Goal: Consume media (video, audio): Consume media (video, audio)

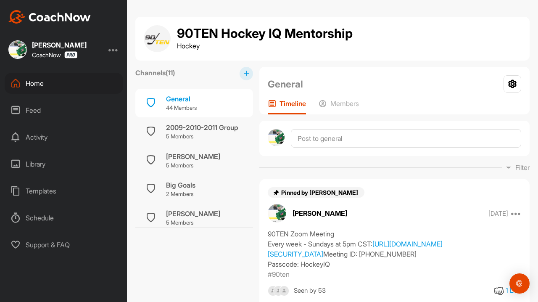
click at [39, 109] on div "Feed" at bounding box center [64, 110] width 119 height 21
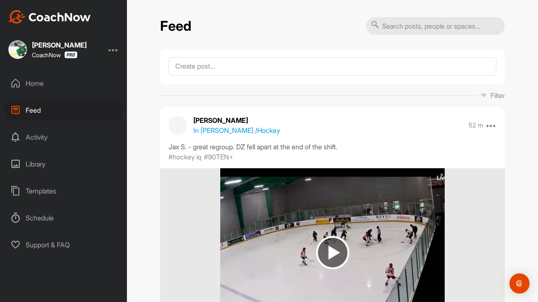
click at [40, 84] on div "Home" at bounding box center [64, 83] width 119 height 21
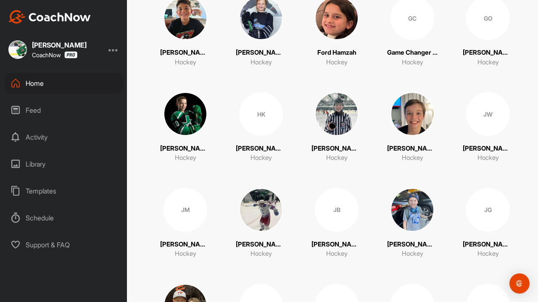
scroll to position [400, 0]
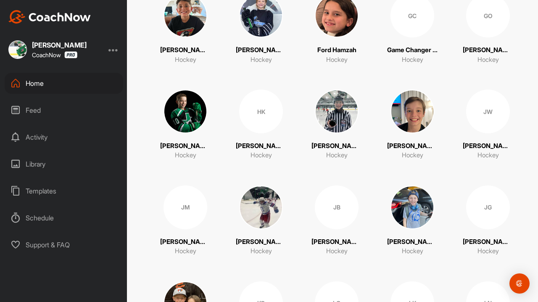
click at [338, 111] on img at bounding box center [337, 112] width 44 height 44
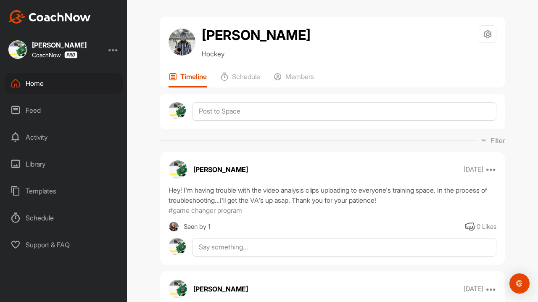
click at [40, 83] on div "Home" at bounding box center [64, 83] width 119 height 21
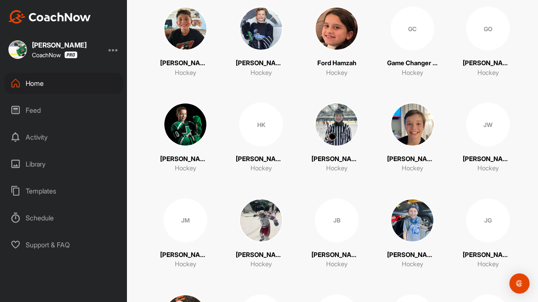
scroll to position [396, 0]
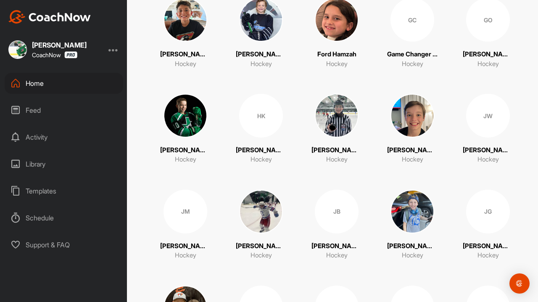
click at [423, 121] on img at bounding box center [412, 116] width 44 height 44
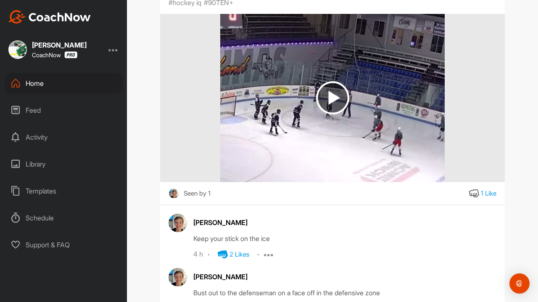
scroll to position [199, 0]
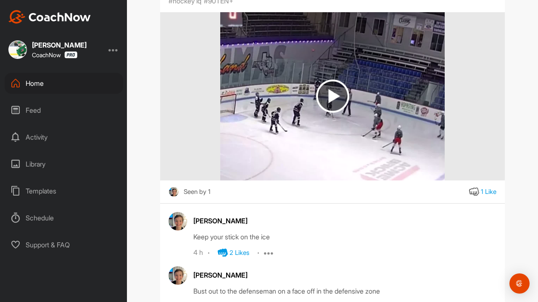
click at [340, 116] on img at bounding box center [332, 96] width 224 height 168
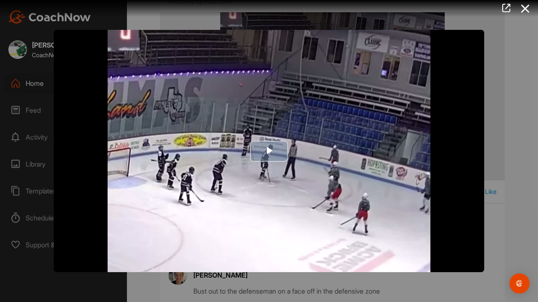
click at [269, 151] on span "Video Player" at bounding box center [269, 151] width 0 height 0
click at [416, 252] on video "Video Player" at bounding box center [269, 151] width 430 height 242
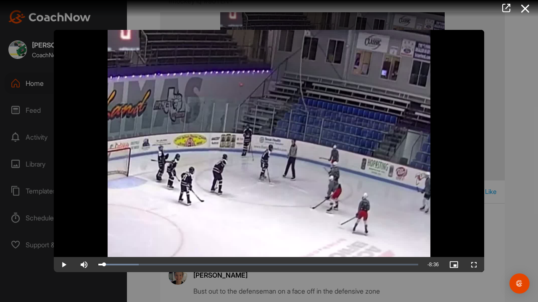
click at [476, 264] on span "Video Player" at bounding box center [474, 264] width 20 height 0
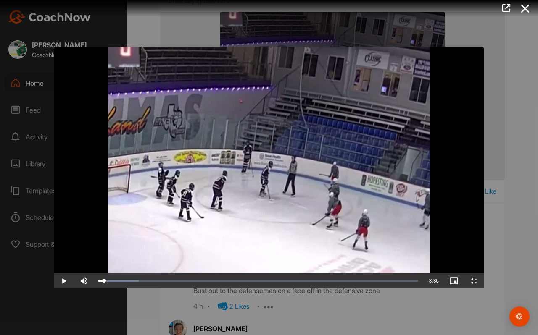
click at [241, 201] on video "Video Player" at bounding box center [269, 168] width 430 height 242
click at [54, 266] on span "Video Player" at bounding box center [64, 281] width 20 height 0
drag, startPoint x: 90, startPoint y: 327, endPoint x: 85, endPoint y: 330, distance: 5.5
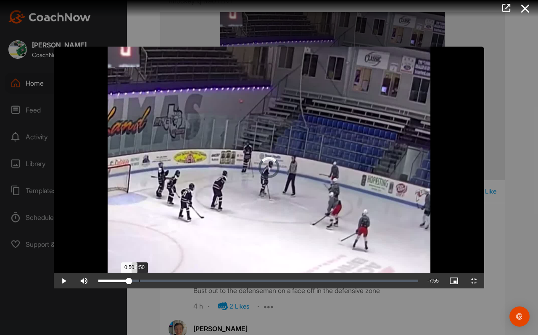
click at [98, 266] on div "0:50" at bounding box center [113, 281] width 31 height 3
click at [119, 253] on video "Video Player" at bounding box center [269, 168] width 430 height 242
click at [128, 245] on video "Video Player" at bounding box center [269, 168] width 430 height 242
click at [260, 150] on video "Video Player" at bounding box center [269, 168] width 430 height 242
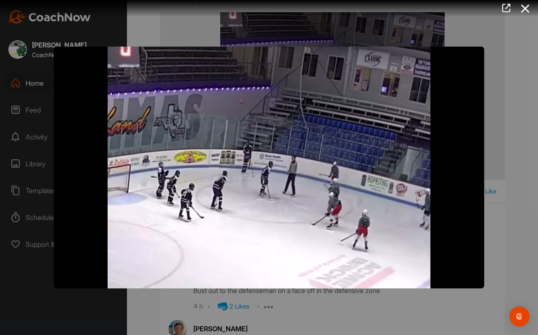
click at [316, 145] on video "Video Player" at bounding box center [269, 168] width 430 height 242
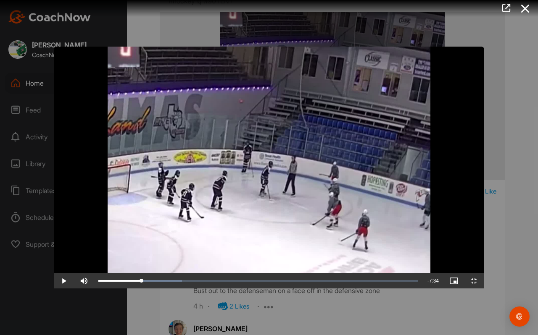
click at [235, 195] on video "Video Player" at bounding box center [269, 168] width 430 height 242
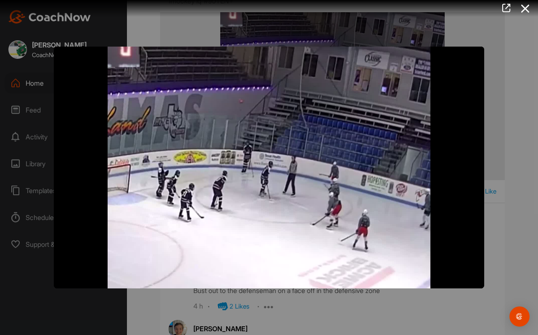
click at [235, 195] on video "Video Player" at bounding box center [269, 168] width 430 height 242
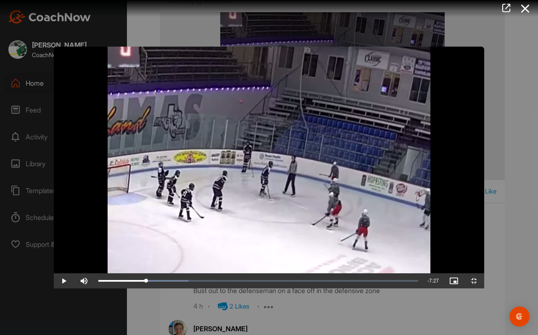
click at [211, 180] on video "Video Player" at bounding box center [269, 168] width 430 height 242
click at [266, 155] on video "Video Player" at bounding box center [269, 168] width 430 height 242
click at [254, 173] on video "Video Player" at bounding box center [269, 168] width 430 height 242
click at [191, 202] on video "Video Player" at bounding box center [269, 168] width 430 height 242
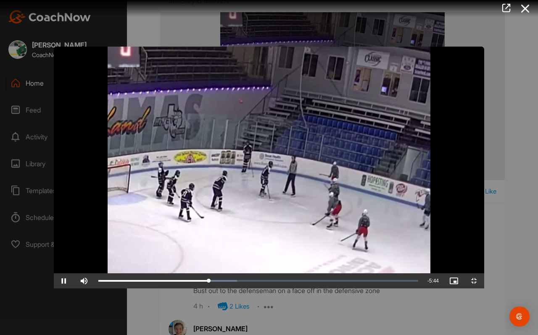
click at [257, 171] on video "Video Player" at bounding box center [269, 168] width 430 height 242
click at [309, 178] on video "Video Player" at bounding box center [269, 168] width 430 height 242
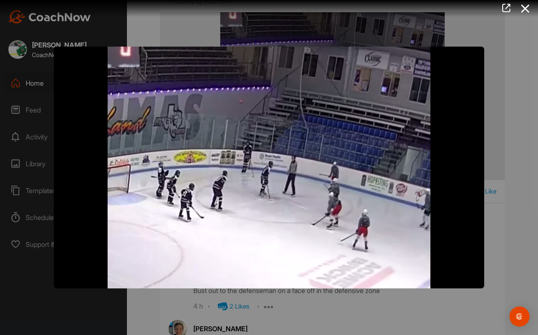
click at [307, 178] on video "Video Player" at bounding box center [269, 168] width 430 height 242
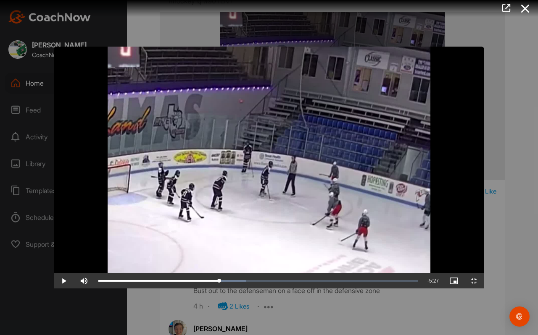
click at [382, 266] on video "Video Player" at bounding box center [269, 168] width 430 height 242
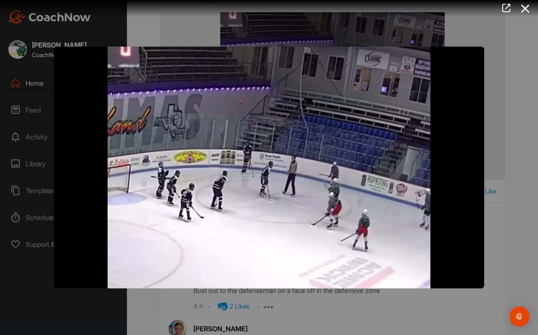
click at [382, 266] on video "Video Player" at bounding box center [269, 168] width 430 height 242
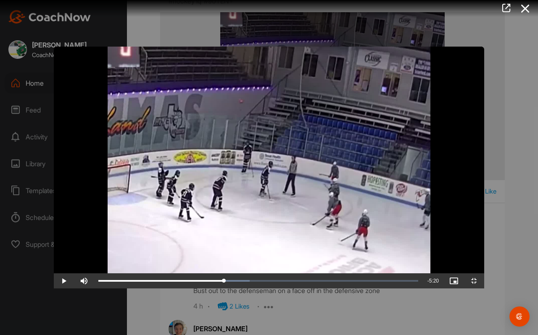
click at [382, 266] on video "Video Player" at bounding box center [269, 168] width 430 height 242
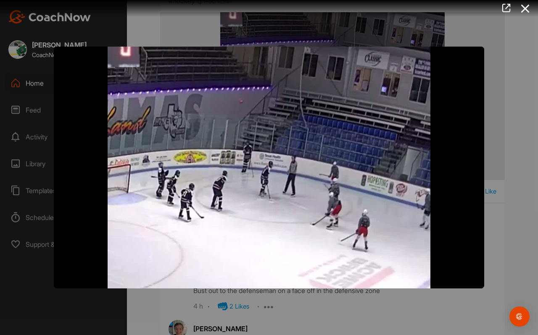
click at [382, 266] on video "Video Player" at bounding box center [269, 168] width 430 height 242
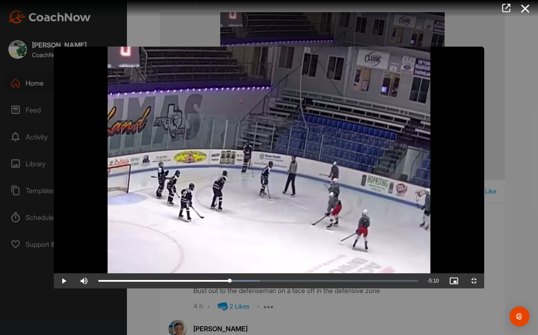
click at [372, 253] on video "Video Player" at bounding box center [269, 168] width 430 height 242
click at [440, 205] on video "Video Player" at bounding box center [269, 168] width 430 height 242
click at [422, 194] on video "Video Player" at bounding box center [269, 168] width 430 height 242
click at [442, 128] on video "Video Player" at bounding box center [269, 168] width 430 height 242
click at [407, 177] on video "Video Player" at bounding box center [269, 168] width 430 height 242
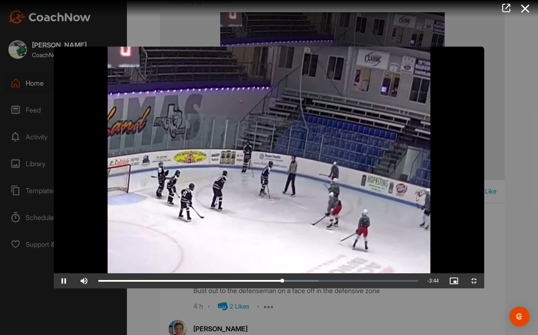
click at [391, 194] on video "Video Player" at bounding box center [269, 168] width 430 height 242
click at [369, 156] on video "Video Player" at bounding box center [269, 168] width 430 height 242
click at [353, 172] on video "Video Player" at bounding box center [269, 168] width 430 height 242
click at [296, 241] on video "Video Player" at bounding box center [269, 168] width 430 height 242
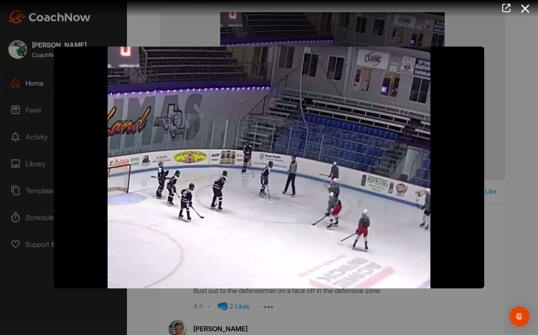
click at [296, 241] on video "Video Player" at bounding box center [269, 168] width 430 height 242
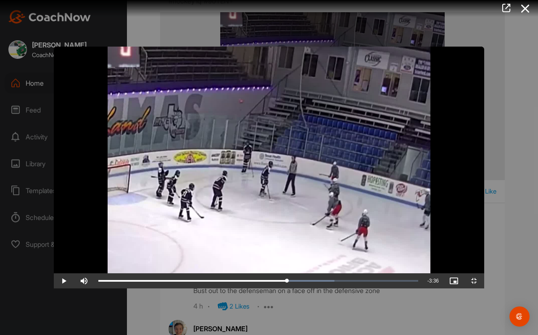
click at [313, 148] on video "Video Player" at bounding box center [269, 168] width 430 height 242
click at [90, 141] on video "Video Player" at bounding box center [269, 168] width 430 height 242
click at [235, 167] on video "Video Player" at bounding box center [269, 168] width 430 height 242
click at [225, 165] on video "Video Player" at bounding box center [269, 168] width 430 height 242
click at [263, 152] on video "Video Player" at bounding box center [269, 168] width 430 height 242
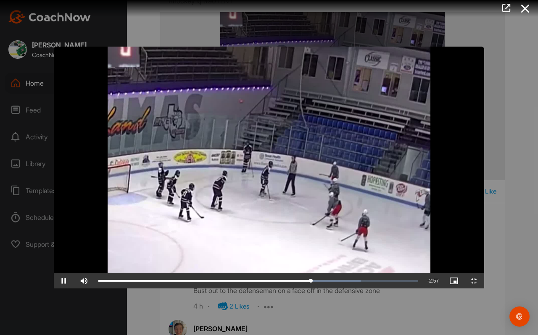
click at [361, 147] on video "Video Player" at bounding box center [269, 168] width 430 height 242
click at [347, 148] on video "Video Player" at bounding box center [269, 168] width 430 height 242
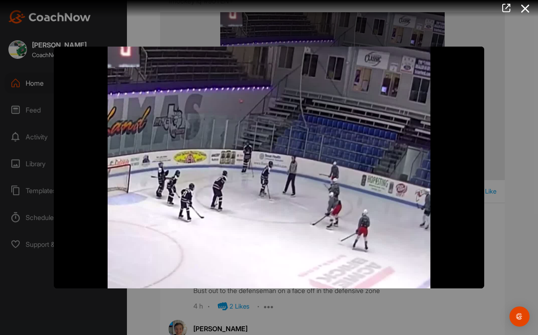
click at [346, 150] on video "Video Player" at bounding box center [269, 168] width 430 height 242
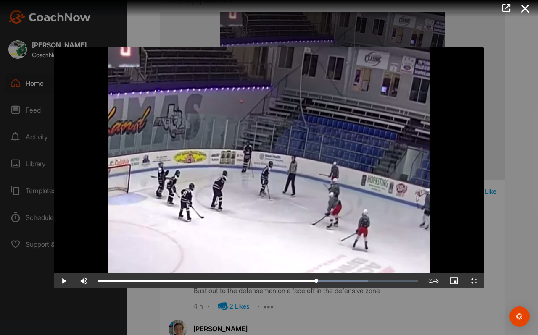
click at [271, 183] on video "Video Player" at bounding box center [269, 168] width 430 height 242
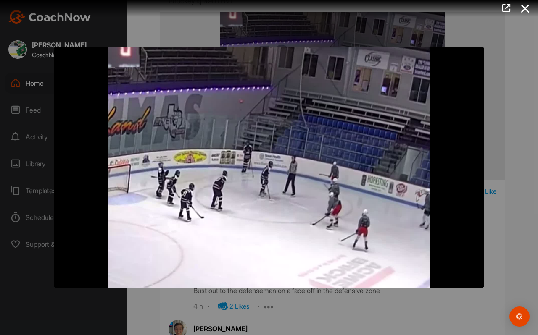
click at [271, 183] on video "Video Player" at bounding box center [269, 168] width 430 height 242
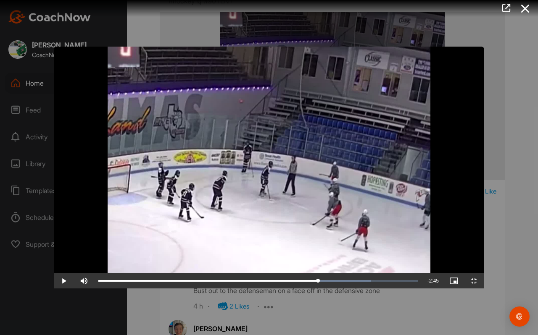
click at [271, 183] on video "Video Player" at bounding box center [269, 168] width 430 height 242
click at [301, 195] on video "Video Player" at bounding box center [269, 168] width 430 height 242
click at [232, 165] on video "Video Player" at bounding box center [269, 168] width 430 height 242
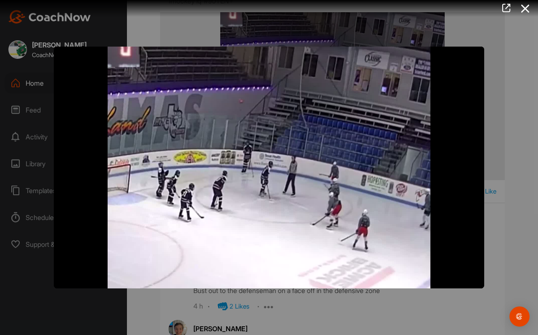
click at [232, 165] on video "Video Player" at bounding box center [269, 168] width 430 height 242
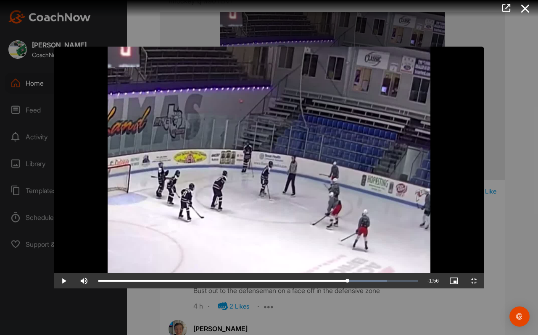
drag, startPoint x: 290, startPoint y: 151, endPoint x: 267, endPoint y: 260, distance: 111.3
click at [267, 260] on video "Video Player" at bounding box center [269, 168] width 430 height 242
click at [280, 192] on video "Video Player" at bounding box center [269, 168] width 430 height 242
click at [258, 166] on video "Video Player" at bounding box center [269, 168] width 430 height 242
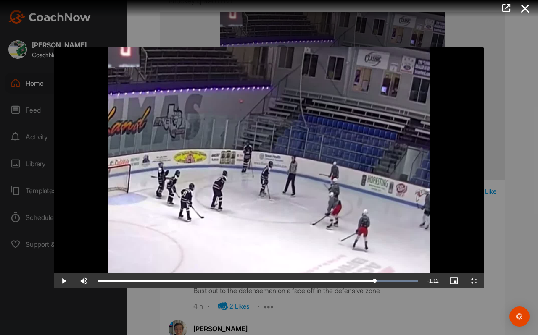
click at [258, 166] on video "Video Player" at bounding box center [269, 168] width 430 height 242
click at [283, 184] on video "Video Player" at bounding box center [269, 168] width 430 height 242
click at [261, 175] on video "Video Player" at bounding box center [269, 168] width 430 height 242
click at [285, 192] on video "Video Player" at bounding box center [269, 168] width 430 height 242
click at [289, 184] on video "Video Player" at bounding box center [269, 168] width 430 height 242
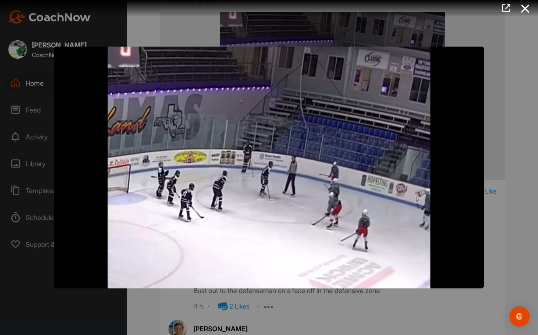
click at [289, 183] on video "Video Player" at bounding box center [269, 168] width 430 height 242
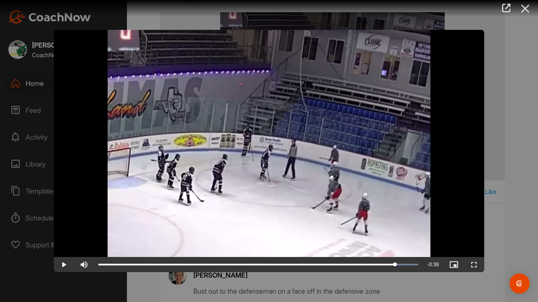
click at [527, 8] on icon at bounding box center [525, 9] width 19 height 16
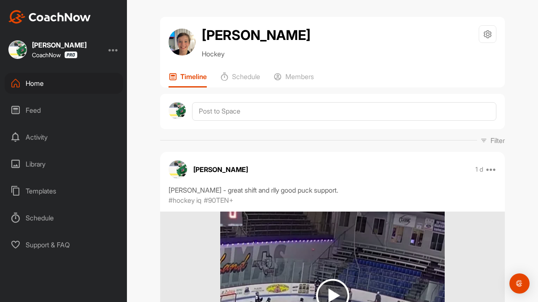
scroll to position [0, 0]
click at [37, 87] on div "Home" at bounding box center [64, 83] width 119 height 21
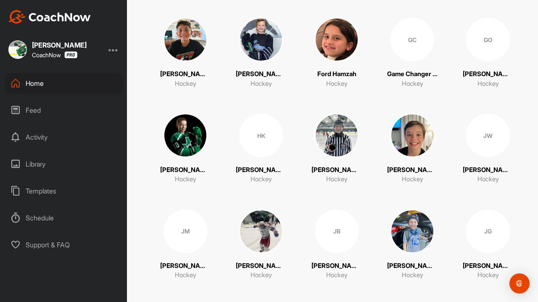
scroll to position [374, 0]
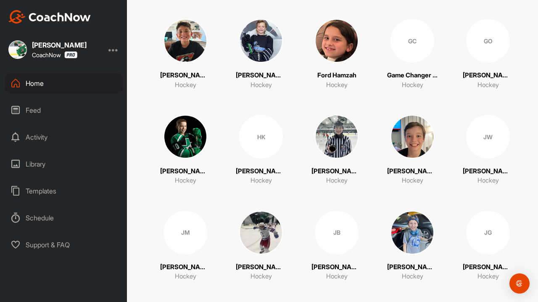
click at [343, 39] on img at bounding box center [337, 41] width 44 height 44
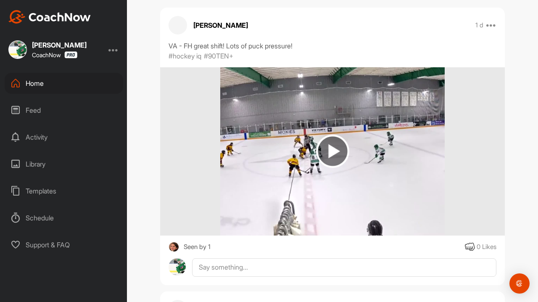
scroll to position [144, 0]
click at [354, 210] on img at bounding box center [332, 152] width 224 height 168
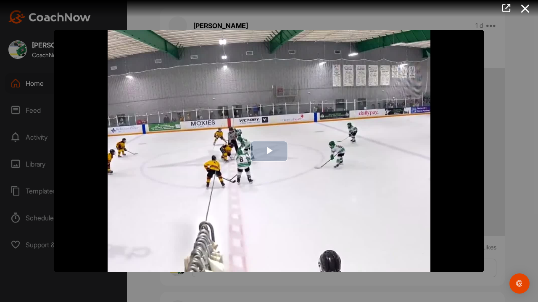
click at [414, 217] on img "Video Player" at bounding box center [269, 151] width 430 height 242
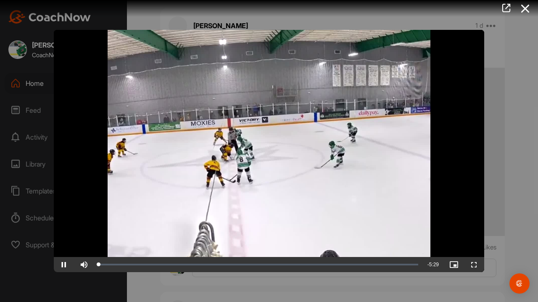
click at [477, 264] on span "Video Player" at bounding box center [474, 264] width 20 height 0
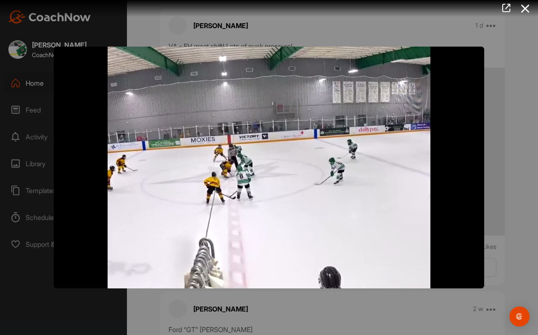
click at [261, 143] on video "Video Player" at bounding box center [269, 168] width 430 height 242
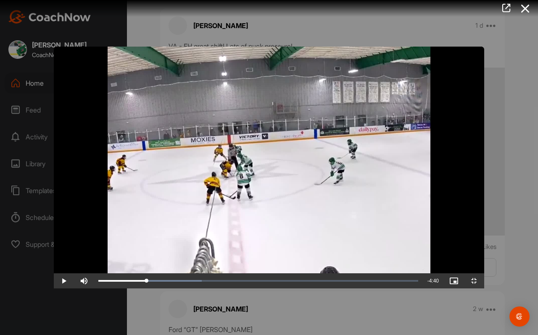
click at [237, 166] on video "Video Player" at bounding box center [269, 168] width 430 height 242
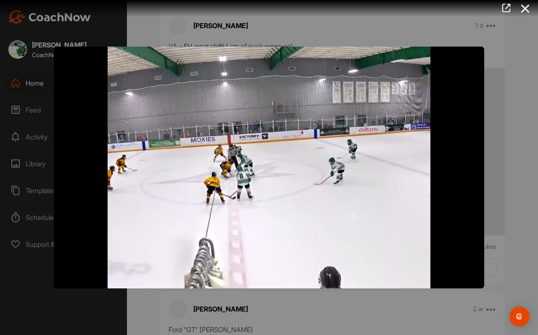
click at [166, 140] on video "Video Player" at bounding box center [269, 168] width 430 height 242
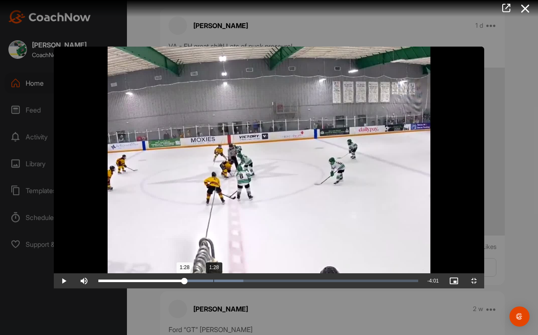
drag, startPoint x: 164, startPoint y: 324, endPoint x: 160, endPoint y: 326, distance: 4.8
click at [160, 266] on div "1:28" at bounding box center [141, 281] width 86 height 3
click at [151, 206] on video "Video Player" at bounding box center [269, 168] width 430 height 242
click at [193, 208] on video "Video Player" at bounding box center [269, 168] width 430 height 242
click at [318, 138] on video "Video Player" at bounding box center [269, 168] width 430 height 242
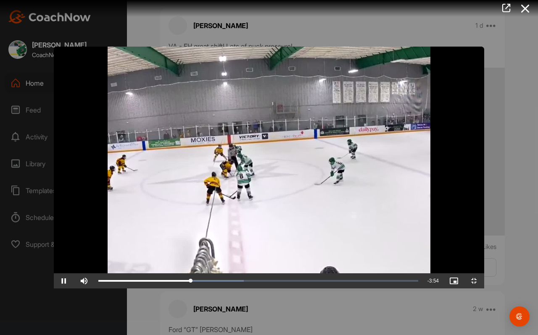
click at [181, 174] on video "Video Player" at bounding box center [269, 168] width 430 height 242
click at [134, 177] on video "Video Player" at bounding box center [269, 168] width 430 height 242
click at [121, 175] on video "Video Player" at bounding box center [269, 168] width 430 height 242
click at [137, 177] on video "Video Player" at bounding box center [269, 168] width 430 height 242
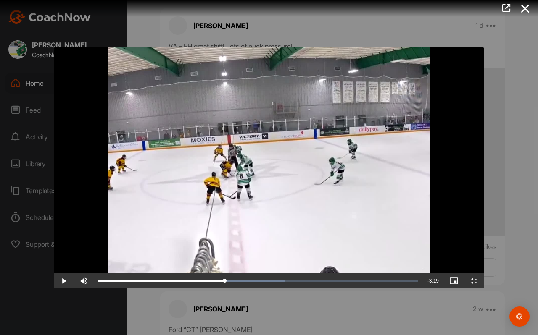
click at [167, 195] on video "Video Player" at bounding box center [269, 168] width 430 height 242
click at [166, 195] on video "Video Player" at bounding box center [269, 168] width 430 height 242
click at [158, 174] on video "Video Player" at bounding box center [269, 168] width 430 height 242
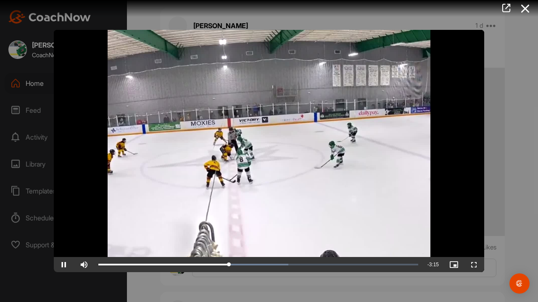
click at [477, 264] on span "Video Player" at bounding box center [474, 264] width 20 height 0
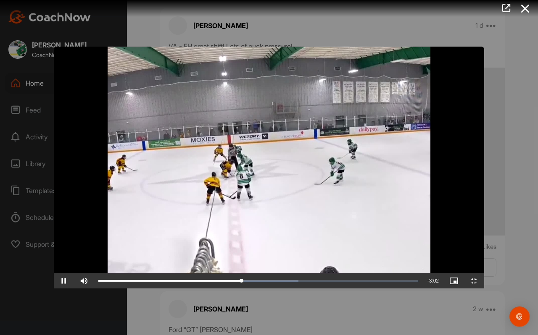
click at [304, 168] on video "Video Player" at bounding box center [269, 168] width 430 height 242
click at [249, 156] on video "Video Player" at bounding box center [269, 168] width 430 height 242
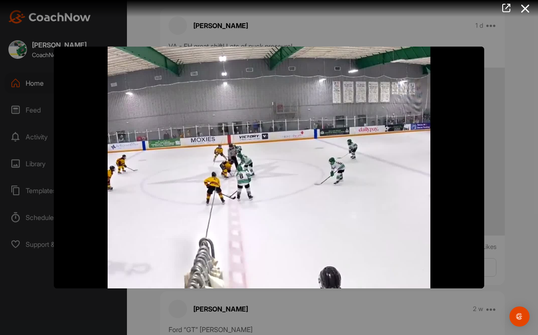
click at [249, 156] on video "Video Player" at bounding box center [269, 168] width 430 height 242
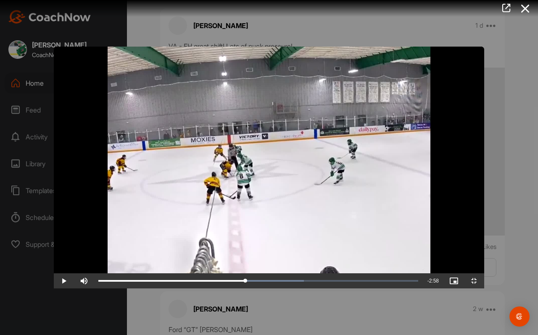
click at [249, 156] on video "Video Player" at bounding box center [269, 168] width 430 height 242
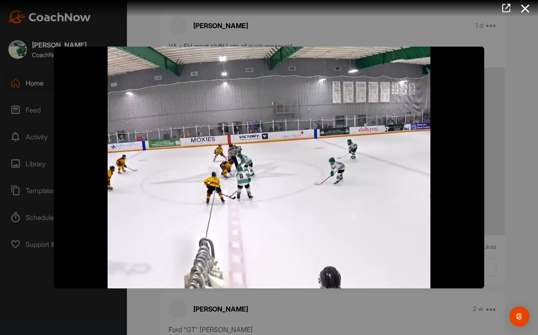
click at [249, 156] on video "Video Player" at bounding box center [269, 168] width 430 height 242
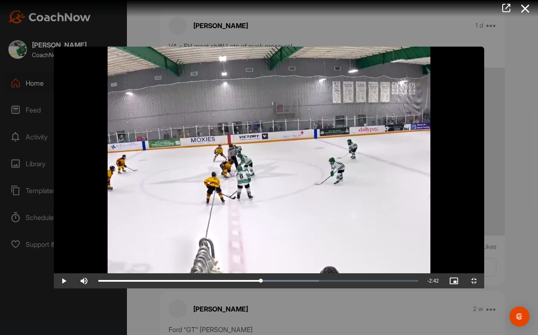
click at [249, 156] on video "Video Player" at bounding box center [269, 168] width 430 height 242
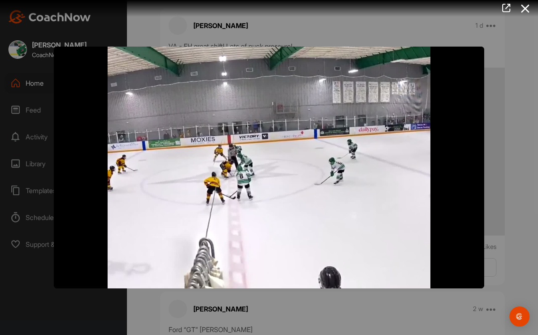
click at [296, 192] on video "Video Player" at bounding box center [269, 168] width 430 height 242
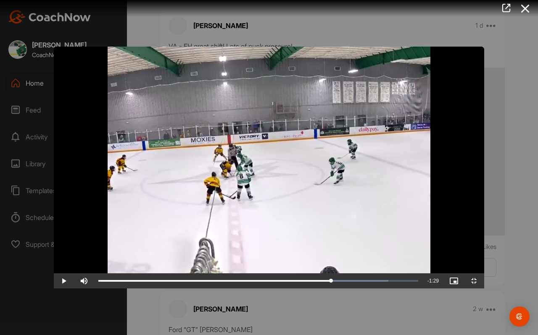
click at [296, 192] on video "Video Player" at bounding box center [269, 168] width 430 height 242
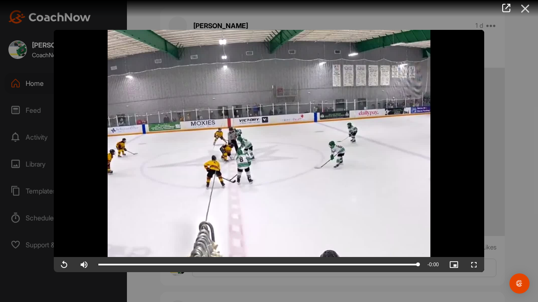
click at [521, 7] on icon at bounding box center [525, 9] width 19 height 16
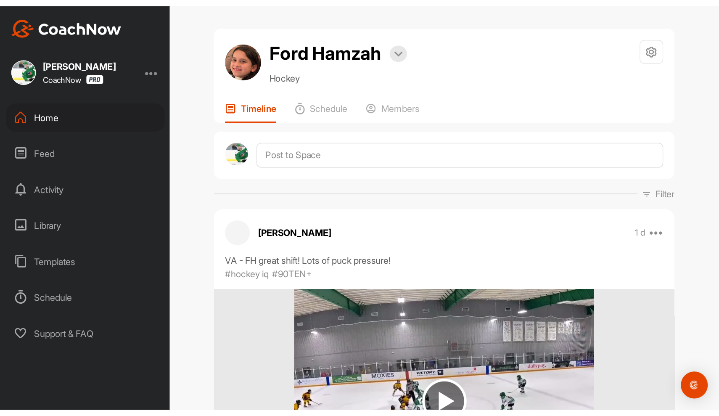
scroll to position [0, 0]
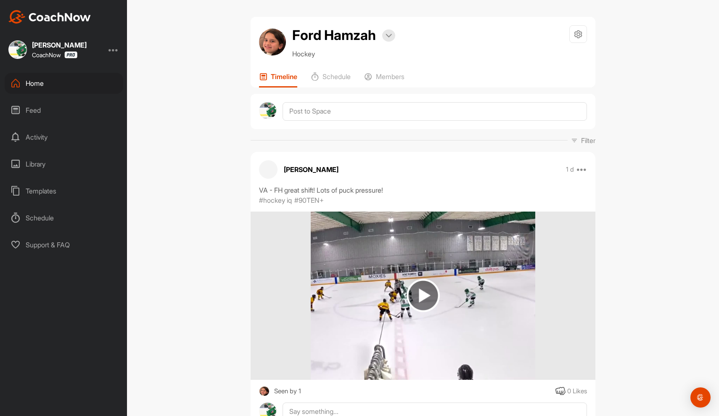
click at [37, 83] on div "Home" at bounding box center [64, 83] width 119 height 21
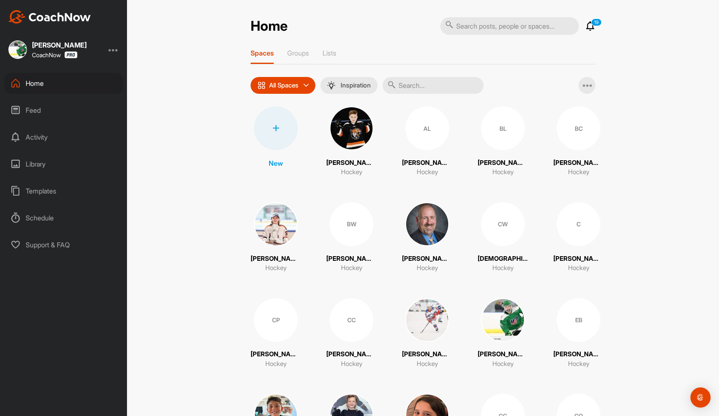
click at [538, 29] on icon at bounding box center [590, 26] width 10 height 10
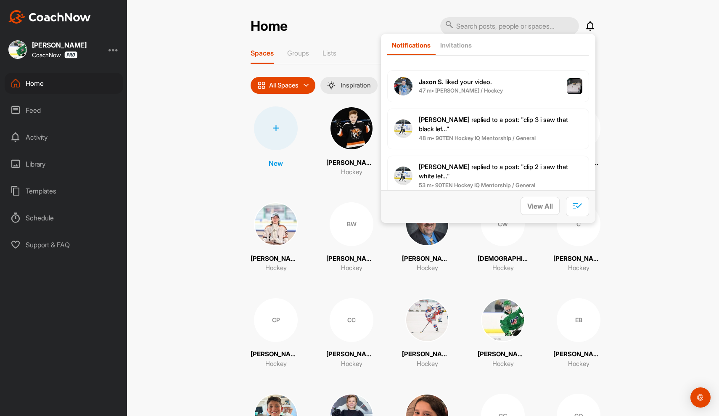
scroll to position [53, 0]
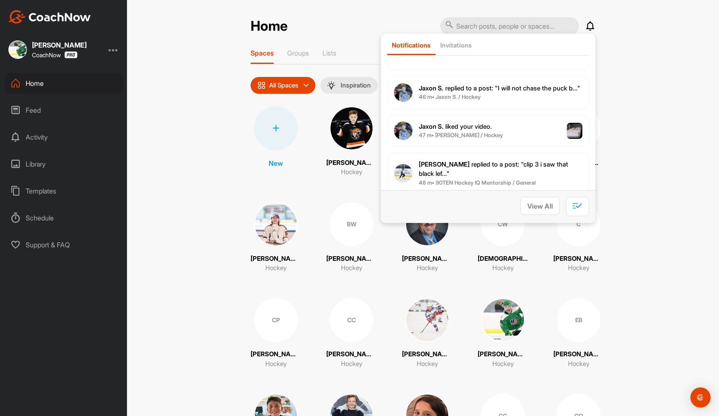
click at [538, 102] on div "Home Notifications Invitations [DATE] [PERSON_NAME] replied to a post : "clip #…" at bounding box center [423, 208] width 592 height 416
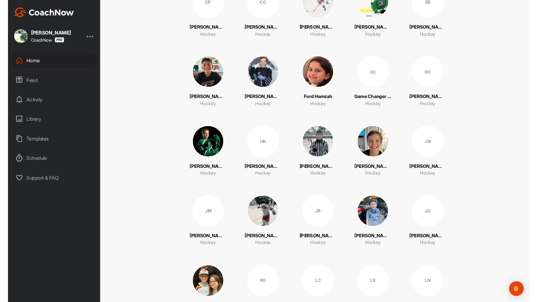
scroll to position [321, 0]
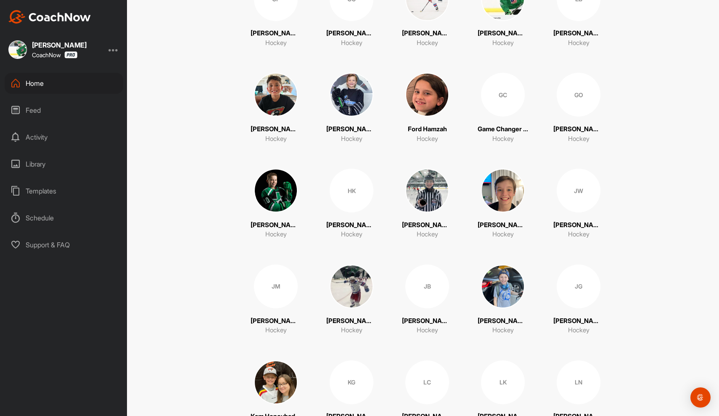
click at [506, 266] on img at bounding box center [503, 286] width 44 height 44
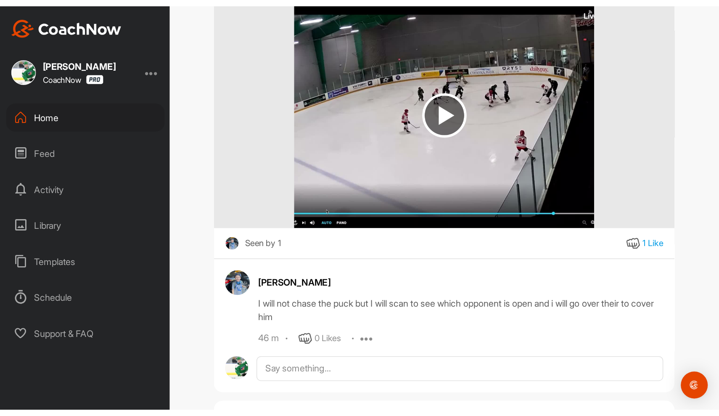
scroll to position [218, 0]
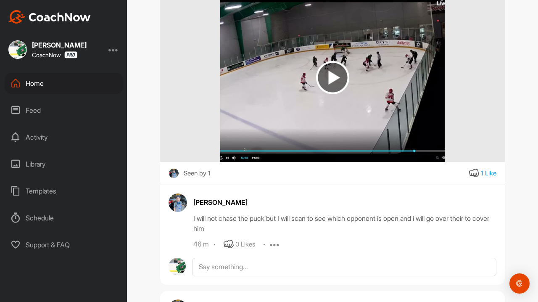
click at [436, 140] on img at bounding box center [332, 78] width 224 height 168
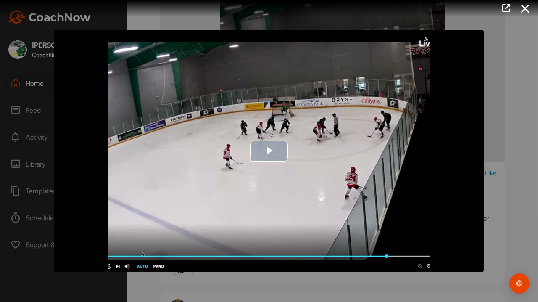
click at [414, 228] on img "Video Player" at bounding box center [269, 151] width 430 height 242
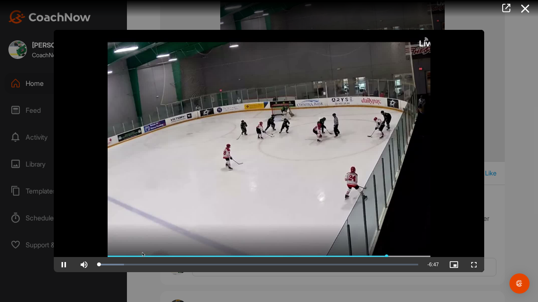
click at [477, 264] on span "Video Player" at bounding box center [474, 264] width 20 height 0
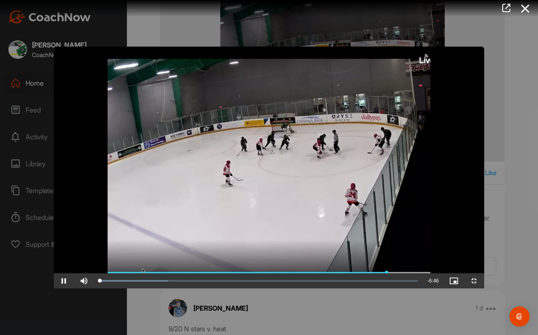
click at [306, 227] on video "Video Player" at bounding box center [269, 168] width 430 height 242
drag, startPoint x: 85, startPoint y: 294, endPoint x: 108, endPoint y: 260, distance: 41.2
click at [86, 266] on video "Video Player" at bounding box center [269, 168] width 430 height 242
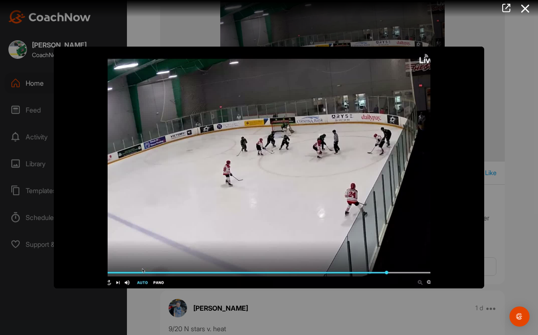
click at [253, 242] on video "Video Player" at bounding box center [269, 168] width 430 height 242
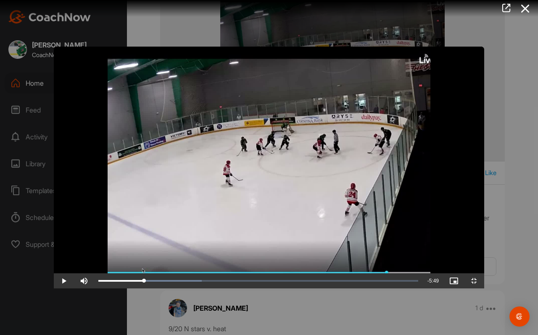
click at [324, 208] on video "Video Player" at bounding box center [269, 168] width 430 height 242
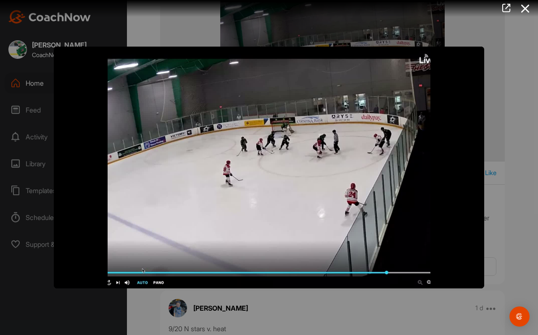
click at [324, 208] on video "Video Player" at bounding box center [269, 168] width 430 height 242
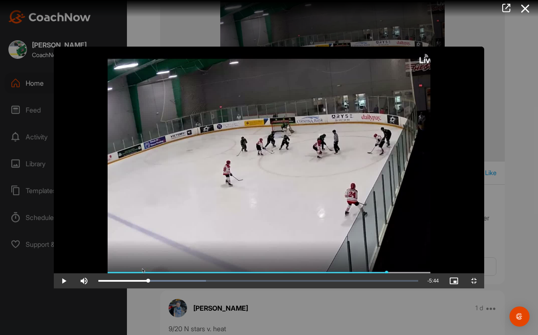
click at [334, 163] on video "Video Player" at bounding box center [269, 168] width 430 height 242
click at [253, 243] on video "Video Player" at bounding box center [269, 168] width 430 height 242
click at [253, 241] on video "Video Player" at bounding box center [269, 168] width 430 height 242
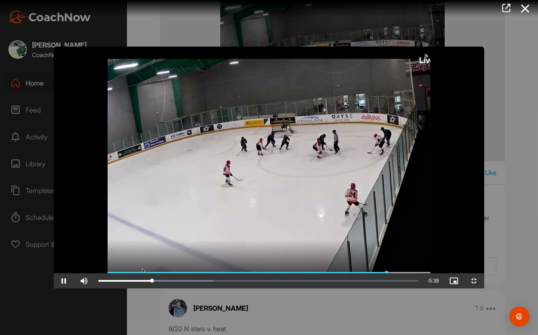
click at [253, 241] on video "Video Player" at bounding box center [269, 168] width 430 height 242
click at [298, 188] on video "Video Player" at bounding box center [269, 168] width 430 height 242
drag, startPoint x: 140, startPoint y: 327, endPoint x: 133, endPoint y: 328, distance: 7.3
click at [133, 266] on div "1:24" at bounding box center [131, 281] width 66 height 3
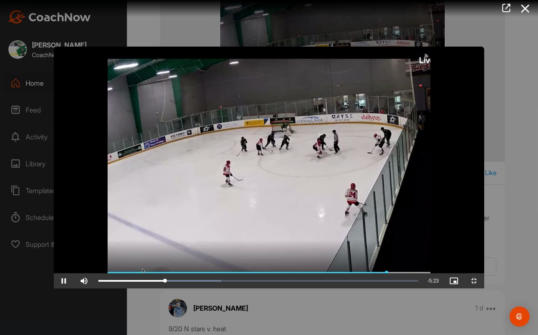
click at [144, 266] on video "Video Player" at bounding box center [269, 168] width 430 height 242
click at [133, 266] on div "1:23" at bounding box center [131, 281] width 66 height 3
click at [324, 197] on video "Video Player" at bounding box center [269, 168] width 430 height 242
click at [323, 191] on video "Video Player" at bounding box center [269, 168] width 430 height 242
click at [411, 207] on video "Video Player" at bounding box center [269, 168] width 430 height 242
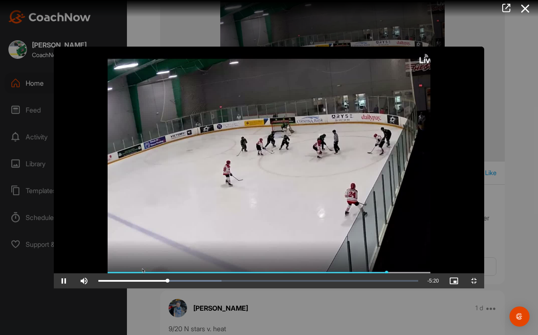
click at [376, 188] on video "Video Player" at bounding box center [269, 168] width 430 height 242
click at [352, 169] on video "Video Player" at bounding box center [269, 168] width 430 height 242
click at [351, 169] on video "Video Player" at bounding box center [269, 168] width 430 height 242
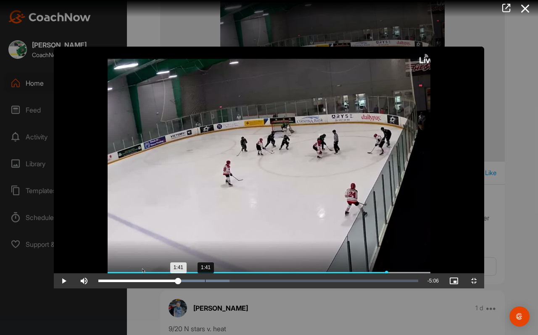
click at [151, 266] on div "1:41" at bounding box center [138, 281] width 80 height 3
drag, startPoint x: 150, startPoint y: 324, endPoint x: 158, endPoint y: 324, distance: 8.0
click at [158, 266] on div "Loaded : 41.86% 1:47 1:47" at bounding box center [258, 281] width 328 height 15
click at [226, 196] on video "Video Player" at bounding box center [269, 168] width 430 height 242
click at [206, 186] on video "Video Player" at bounding box center [269, 168] width 430 height 242
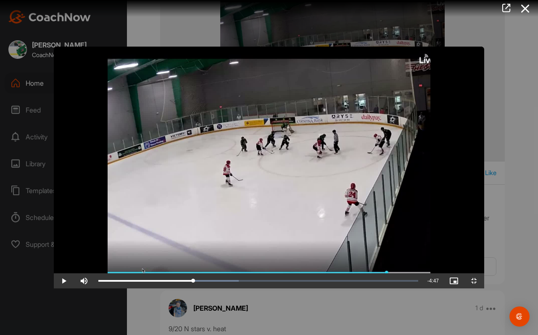
click at [230, 183] on video "Video Player" at bounding box center [269, 168] width 430 height 242
click at [230, 184] on video "Video Player" at bounding box center [269, 168] width 430 height 242
click at [215, 217] on video "Video Player" at bounding box center [269, 168] width 430 height 242
click at [270, 221] on video "Video Player" at bounding box center [269, 168] width 430 height 242
click at [274, 219] on video "Video Player" at bounding box center [269, 168] width 430 height 242
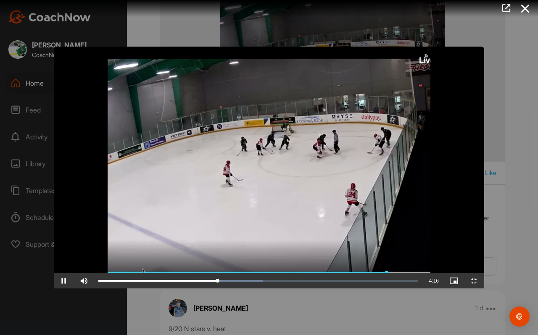
click at [274, 219] on video "Video Player" at bounding box center [269, 168] width 430 height 242
click at [288, 169] on video "Video Player" at bounding box center [269, 168] width 430 height 242
click at [208, 245] on video "Video Player" at bounding box center [269, 168] width 430 height 242
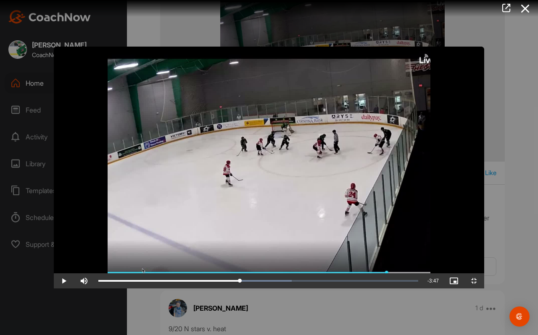
click at [313, 199] on video "Video Player" at bounding box center [269, 168] width 430 height 242
click at [313, 200] on video "Video Player" at bounding box center [269, 168] width 430 height 242
click at [304, 198] on video "Video Player" at bounding box center [269, 168] width 430 height 242
click at [306, 200] on video "Video Player" at bounding box center [269, 168] width 430 height 242
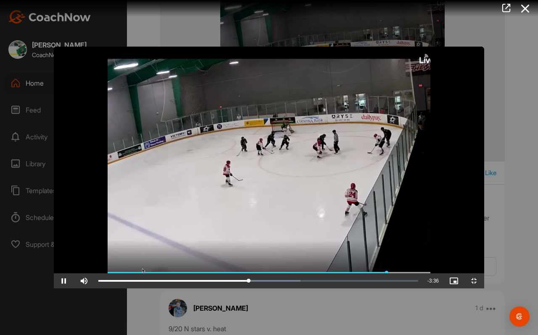
click at [306, 200] on video "Video Player" at bounding box center [269, 168] width 430 height 242
click at [309, 199] on video "Video Player" at bounding box center [269, 168] width 430 height 242
click at [367, 182] on video "Video Player" at bounding box center [269, 168] width 430 height 242
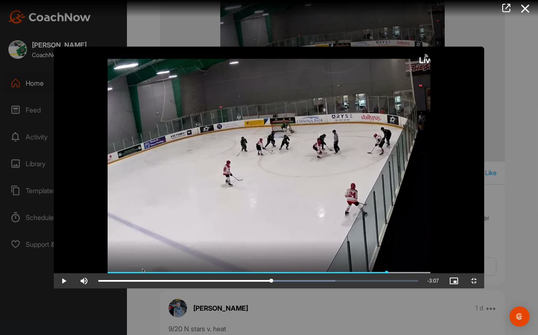
click at [367, 182] on video "Video Player" at bounding box center [269, 168] width 430 height 242
click at [328, 221] on video "Video Player" at bounding box center [269, 168] width 430 height 242
click at [354, 218] on video "Video Player" at bounding box center [269, 168] width 430 height 242
click at [424, 169] on video "Video Player" at bounding box center [269, 168] width 430 height 242
click at [218, 177] on video "Video Player" at bounding box center [269, 168] width 430 height 242
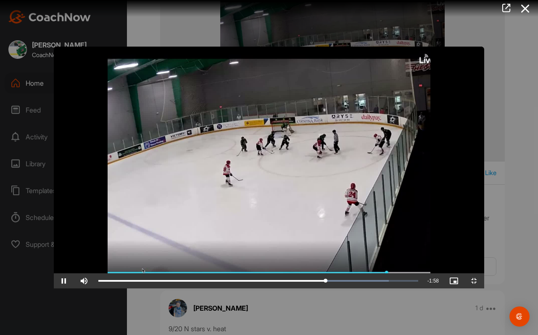
click at [218, 176] on video "Video Player" at bounding box center [269, 168] width 430 height 242
click at [208, 169] on video "Video Player" at bounding box center [269, 168] width 430 height 242
click at [314, 186] on video "Video Player" at bounding box center [269, 168] width 430 height 242
click at [463, 160] on video "Video Player" at bounding box center [269, 168] width 430 height 242
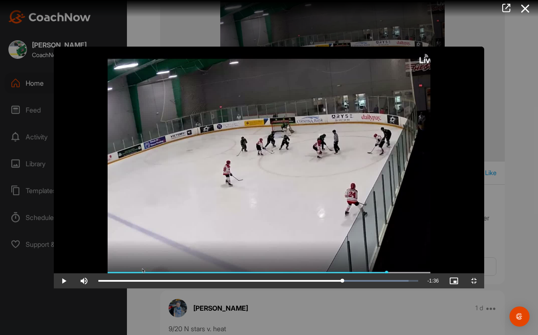
click at [463, 160] on video "Video Player" at bounding box center [269, 168] width 430 height 242
click at [484, 173] on video "Video Player" at bounding box center [269, 168] width 430 height 242
click at [314, 235] on video "Video Player" at bounding box center [269, 168] width 430 height 242
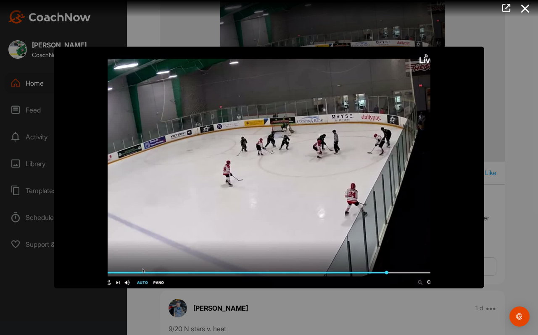
click at [272, 156] on video "Video Player" at bounding box center [269, 168] width 430 height 242
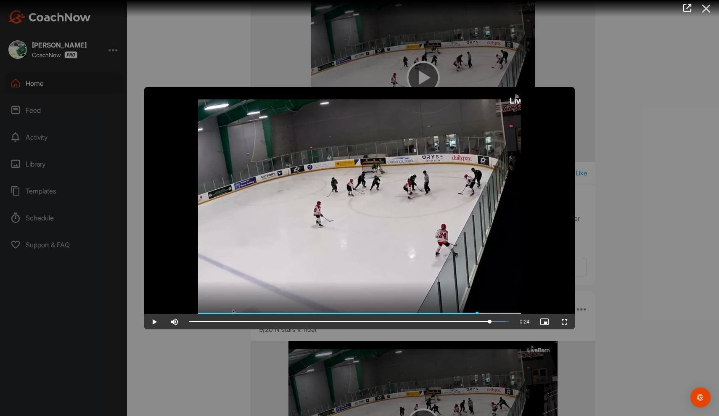
click at [538, 7] on icon at bounding box center [705, 9] width 19 height 16
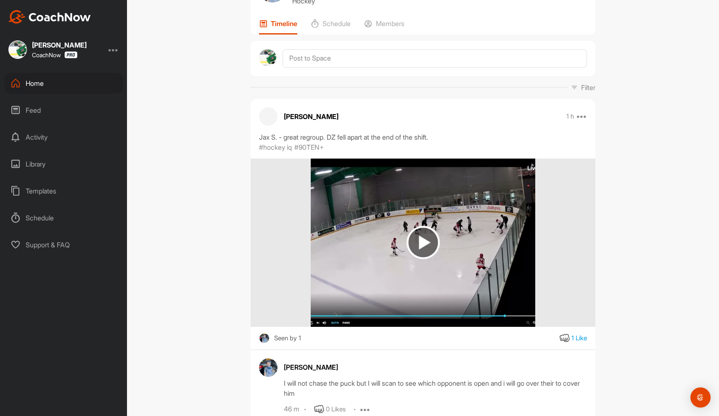
scroll to position [0, 0]
